Goal: Navigation & Orientation: Find specific page/section

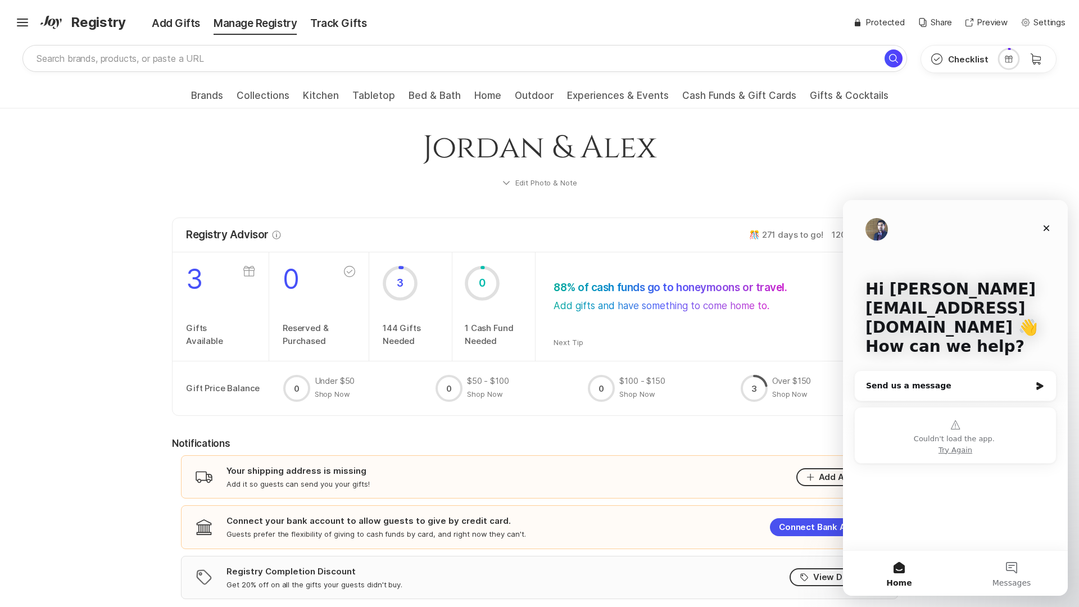
click at [886, 235] on img "Intercom messenger" at bounding box center [877, 229] width 22 height 22
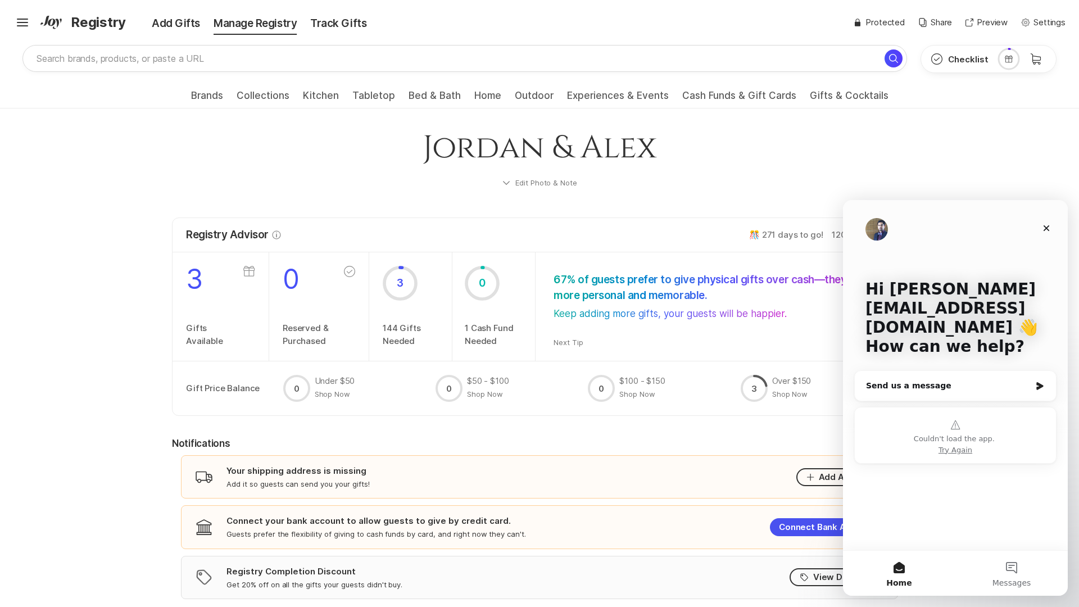
click at [886, 235] on img "Intercom messenger" at bounding box center [877, 229] width 22 height 22
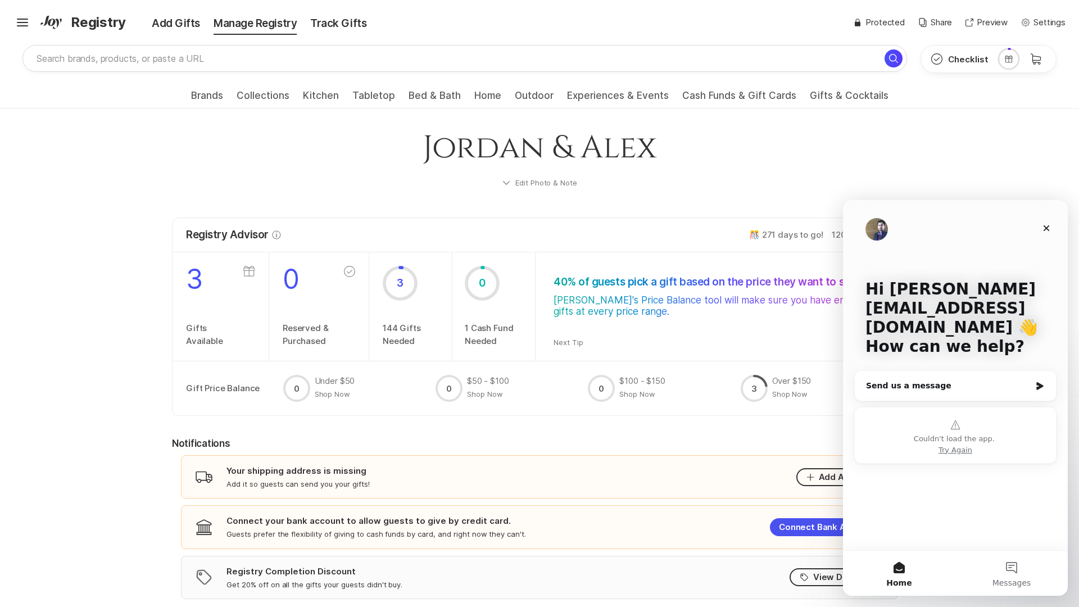
click at [886, 235] on img "Intercom messenger" at bounding box center [877, 229] width 22 height 22
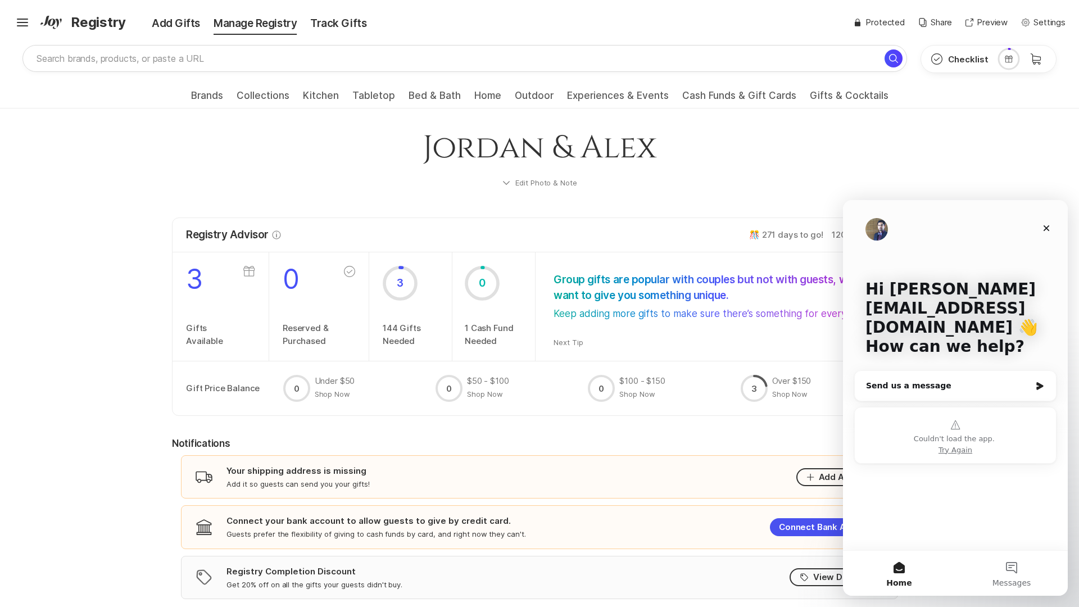
click at [886, 235] on img "Intercom messenger" at bounding box center [877, 229] width 22 height 22
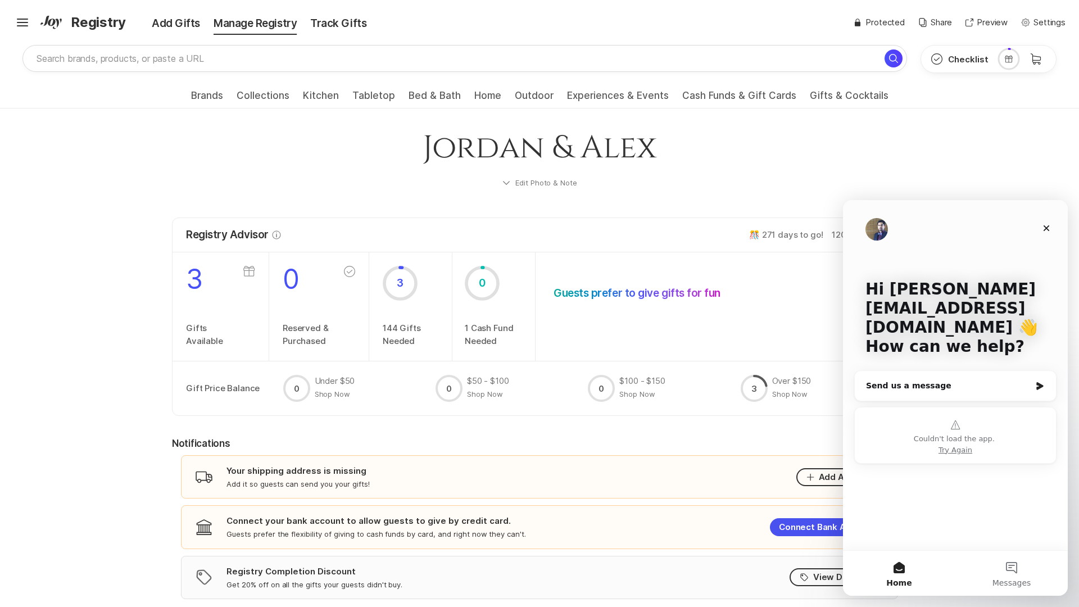
click at [886, 235] on img "Intercom messenger" at bounding box center [877, 229] width 22 height 22
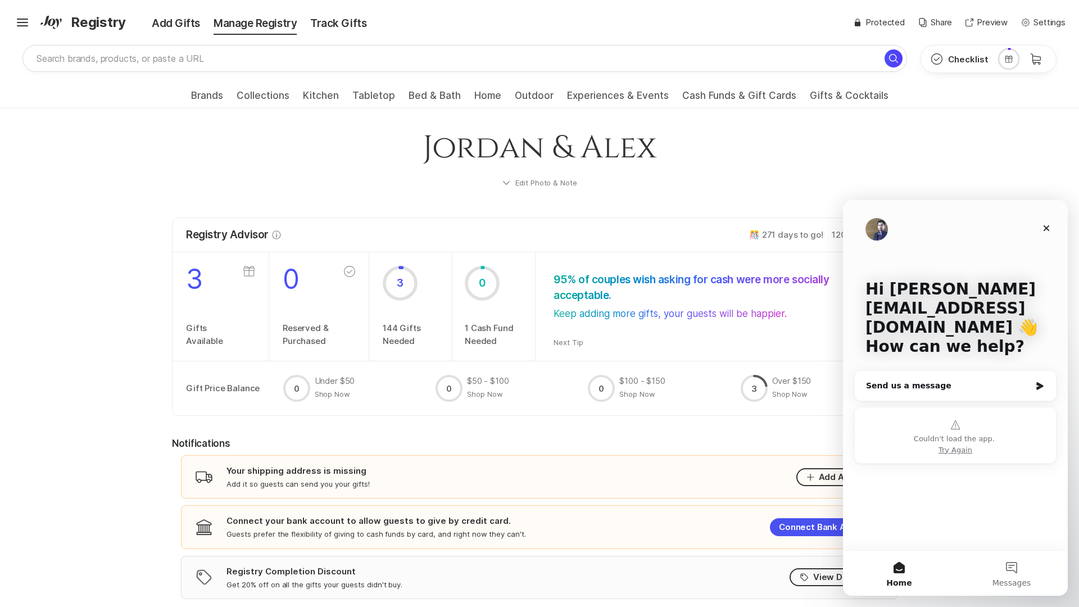
click at [886, 235] on img "Intercom messenger" at bounding box center [877, 229] width 22 height 22
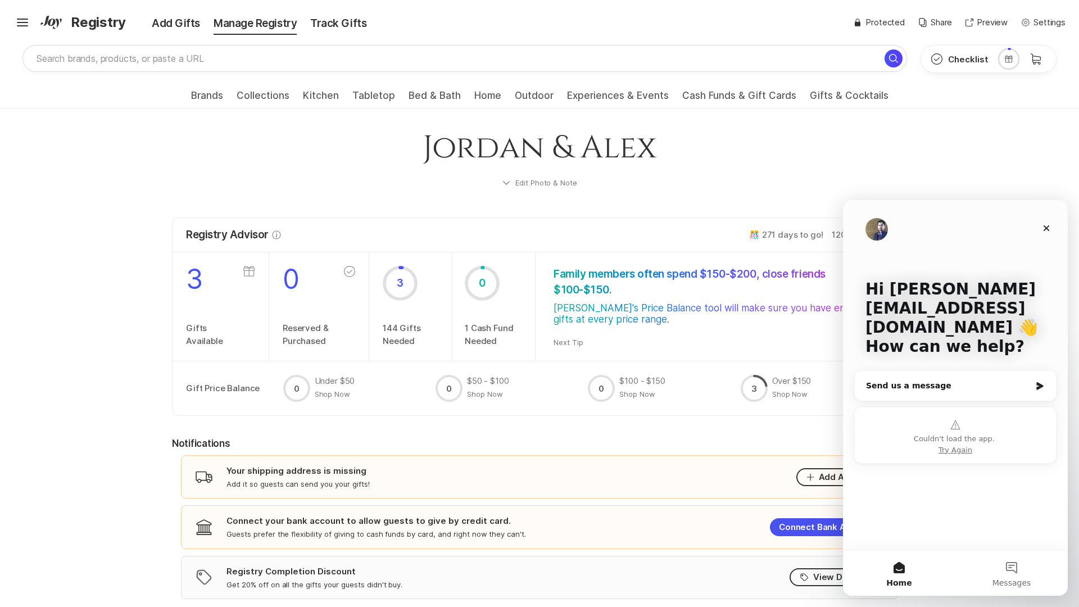
click at [886, 235] on img "Intercom messenger" at bounding box center [877, 229] width 22 height 22
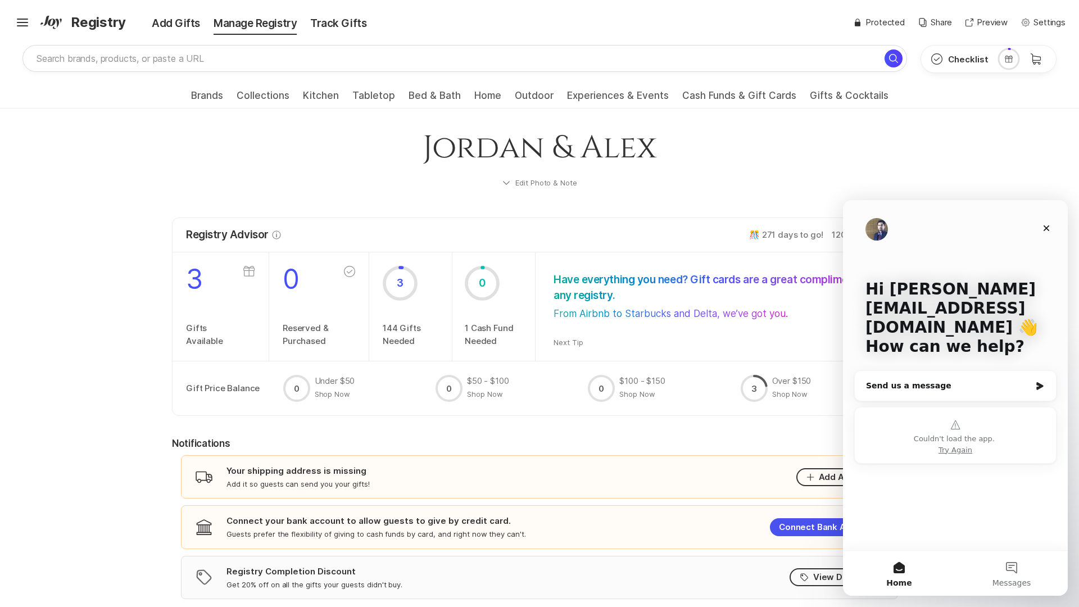
click at [886, 235] on img "Intercom messenger" at bounding box center [877, 229] width 22 height 22
